Goal: Task Accomplishment & Management: Use online tool/utility

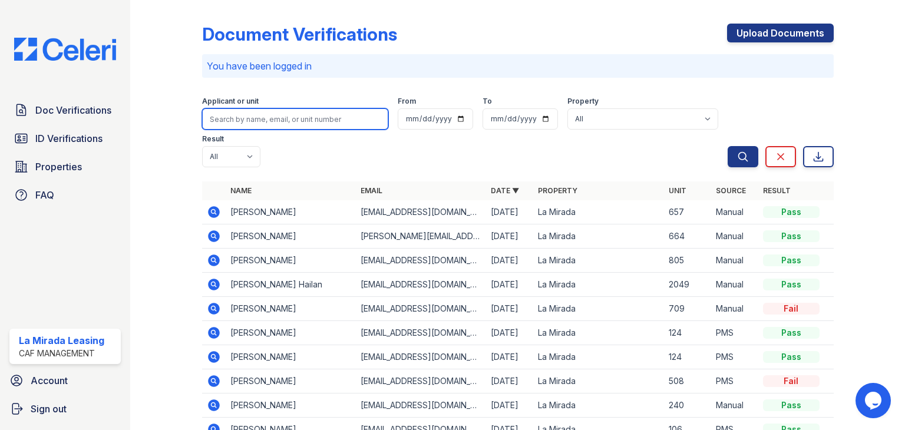
click at [227, 116] on input "search" at bounding box center [295, 118] width 186 height 21
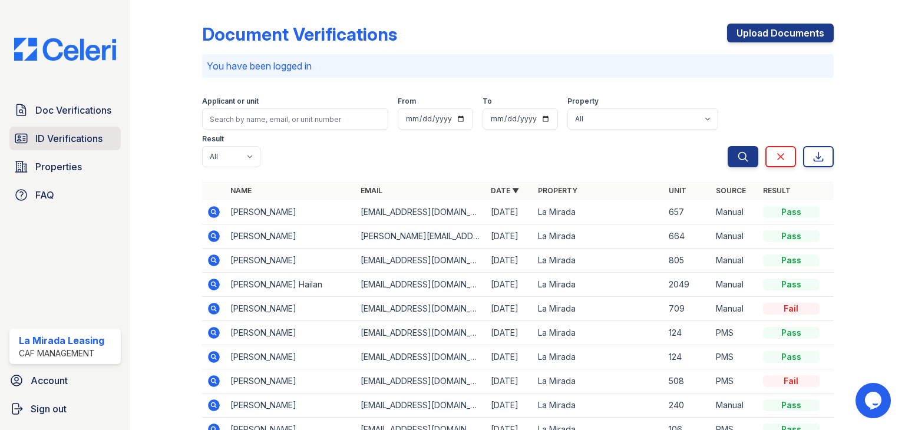
click at [85, 131] on span "ID Verifications" at bounding box center [68, 138] width 67 height 14
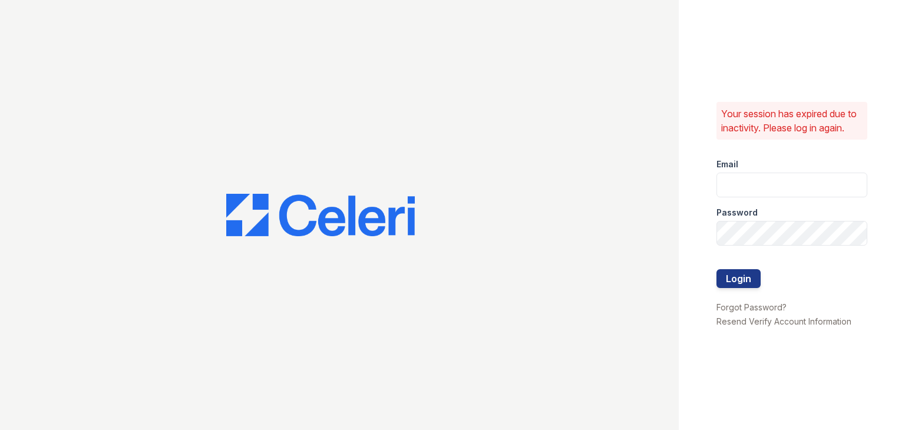
type input "[EMAIL_ADDRESS][DOMAIN_NAME]"
click at [744, 274] on button "Login" at bounding box center [738, 278] width 44 height 19
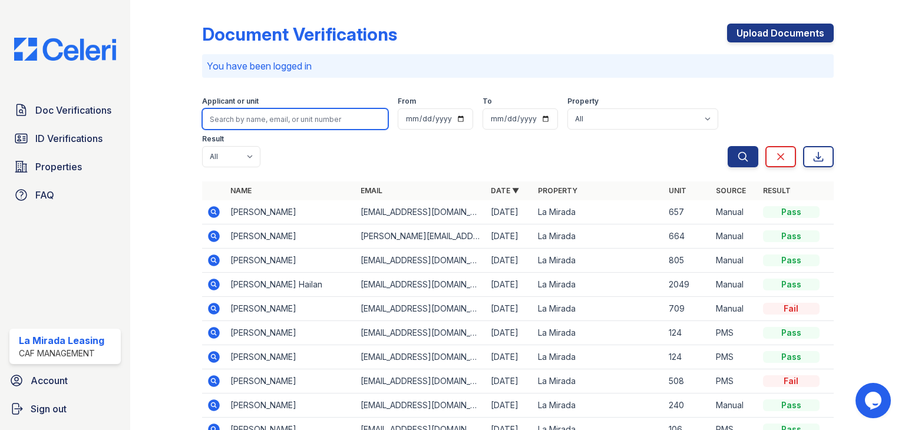
click at [237, 116] on input "search" at bounding box center [295, 118] width 186 height 21
type input "zaa"
click at [727, 146] on button "Search" at bounding box center [742, 156] width 31 height 21
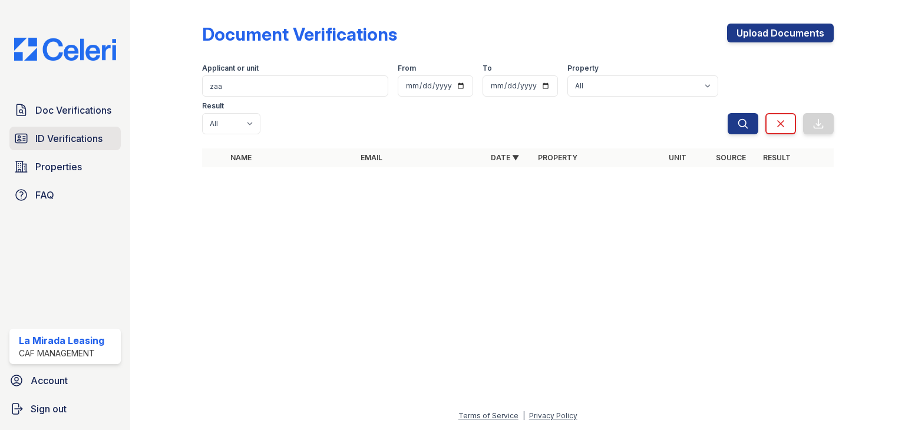
click at [42, 133] on span "ID Verifications" at bounding box center [68, 138] width 67 height 14
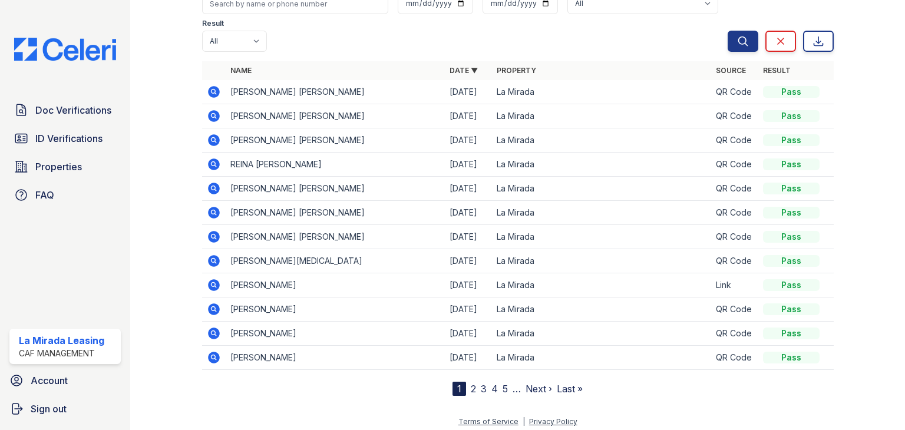
scroll to position [87, 0]
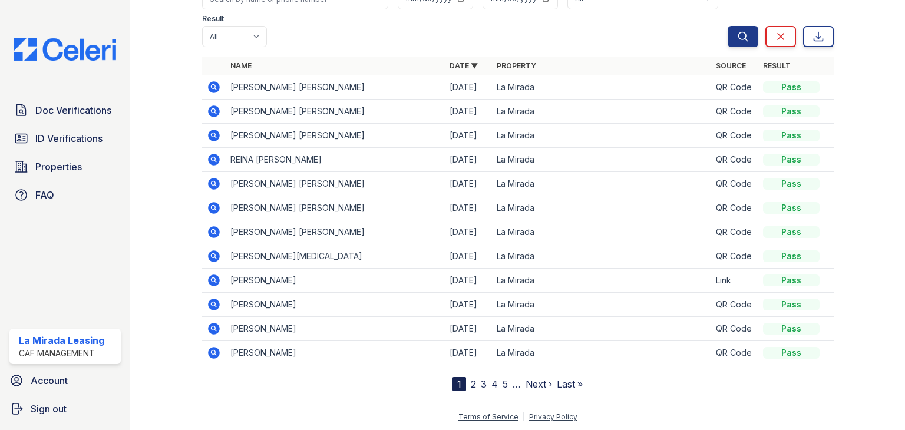
click at [208, 158] on icon at bounding box center [214, 160] width 12 height 12
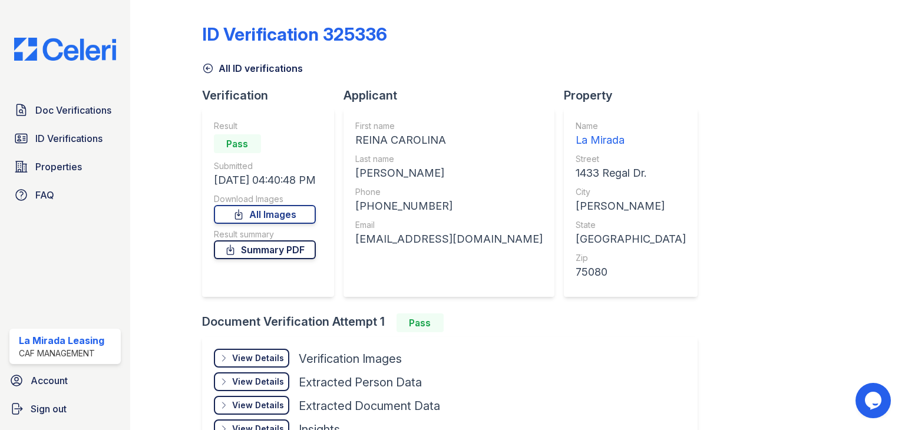
click at [286, 254] on link "Summary PDF" at bounding box center [265, 249] width 102 height 19
click at [76, 143] on span "ID Verifications" at bounding box center [68, 138] width 67 height 14
